Goal: Check status: Check status

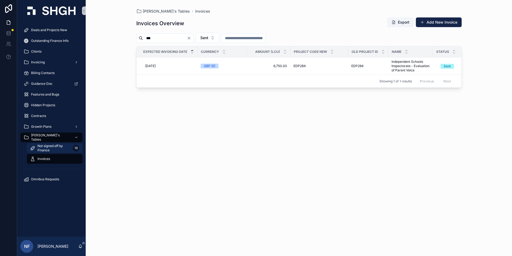
click at [42, 149] on span "Not signed off by Finance" at bounding box center [54, 148] width 33 height 9
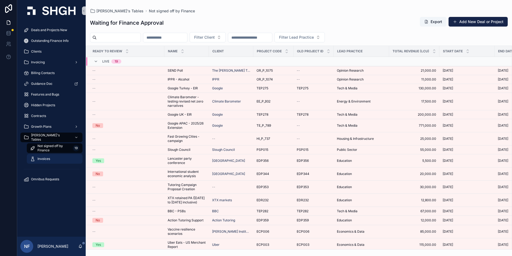
click at [49, 162] on div "Invoices" at bounding box center [54, 158] width 49 height 9
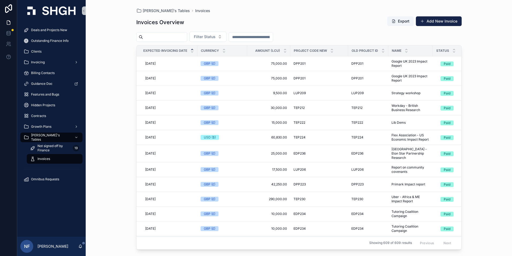
click at [161, 39] on input "scrollable content" at bounding box center [165, 37] width 44 height 8
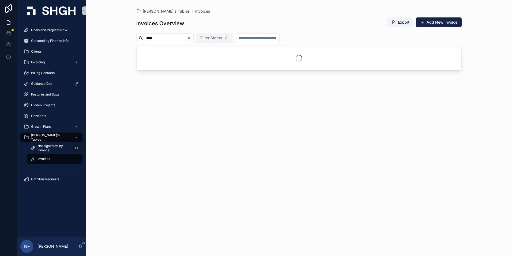
type input "****"
click at [222, 38] on span "Filter Status" at bounding box center [211, 37] width 22 height 5
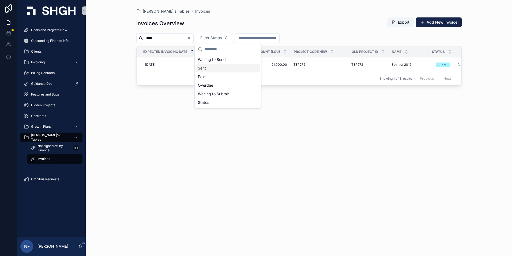
click at [209, 69] on div "Sent" at bounding box center [228, 68] width 64 height 9
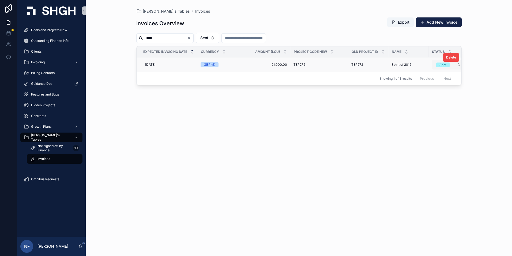
click at [448, 66] on span "Sent" at bounding box center [442, 64] width 13 height 5
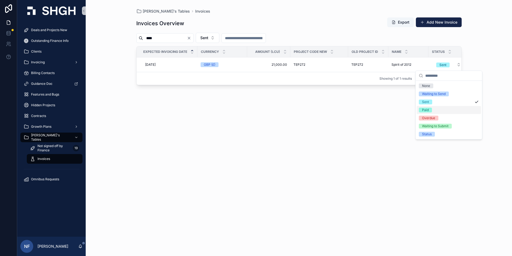
click at [428, 111] on div "Paid" at bounding box center [425, 109] width 7 height 5
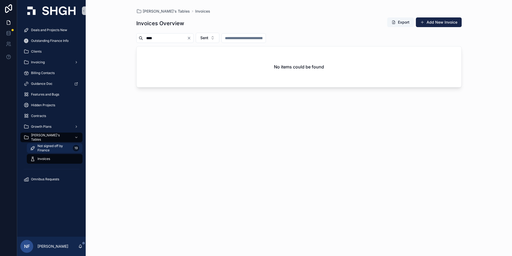
click at [42, 146] on span "Not signed off by Finance" at bounding box center [54, 148] width 33 height 9
